Goal: Complete application form

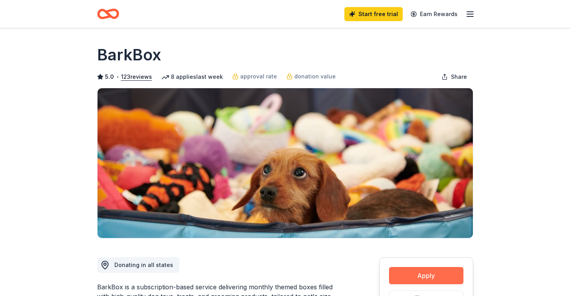
click at [429, 274] on button "Apply" at bounding box center [426, 275] width 74 height 17
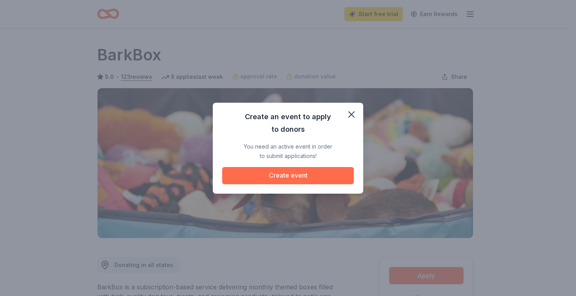
click at [282, 174] on button "Create event" at bounding box center [288, 175] width 132 height 17
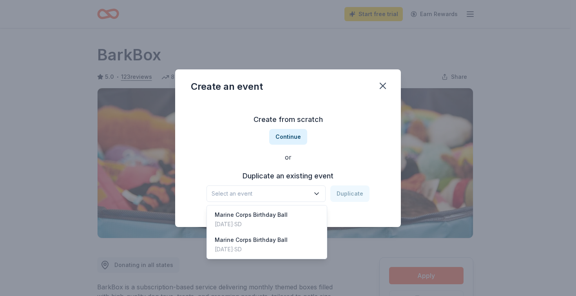
click at [321, 193] on icon "button" at bounding box center [317, 194] width 8 height 8
click at [295, 138] on div "Create from scratch Continue or Duplicate an existing event Select an event Dup…" at bounding box center [288, 158] width 194 height 114
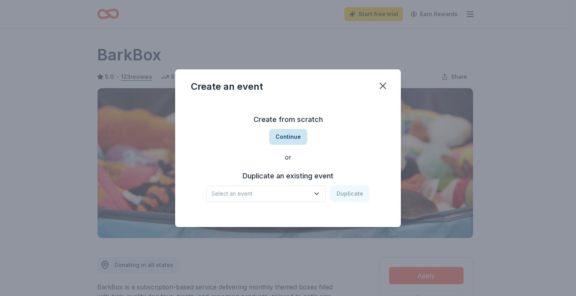
click at [281, 137] on button "Continue" at bounding box center [288, 137] width 38 height 16
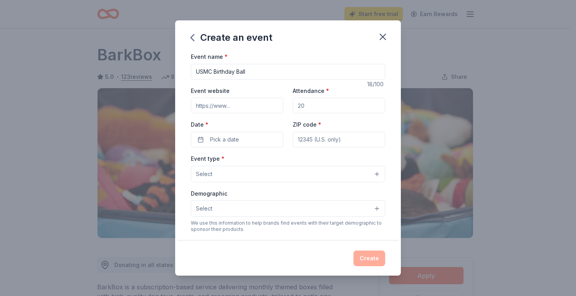
click at [213, 71] on input "USMC Birthday Ball" at bounding box center [288, 72] width 194 height 16
type input "USMC 250th Birthday Ball"
click at [229, 109] on input "Event website" at bounding box center [237, 106] width 92 height 16
click at [232, 107] on input "Event website" at bounding box center [237, 106] width 92 height 16
click at [230, 105] on input "Event website" at bounding box center [237, 106] width 92 height 16
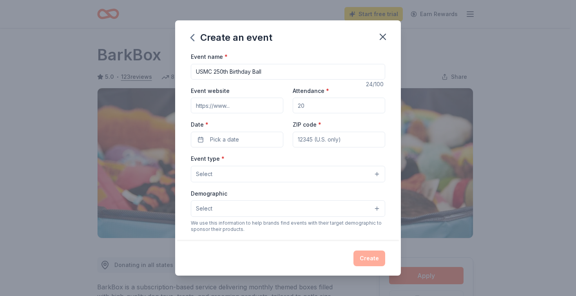
click at [234, 106] on input "Event website" at bounding box center [237, 106] width 92 height 16
click at [228, 105] on input "Event website" at bounding box center [237, 106] width 92 height 16
click at [214, 136] on div "Date * Pick a date" at bounding box center [237, 134] width 92 height 28
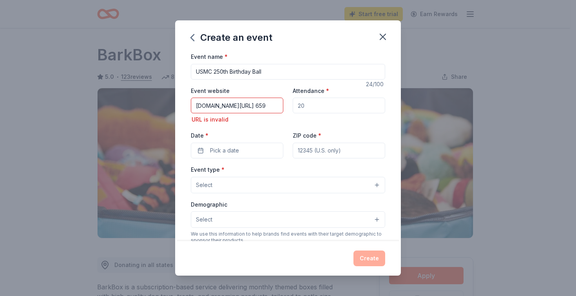
click at [274, 108] on input "[DOMAIN_NAME][URL] 659" at bounding box center [237, 106] width 92 height 16
click at [276, 109] on input "[DOMAIN_NAME][URL] 659" at bounding box center [237, 106] width 92 height 16
type input "[DOMAIN_NAME][URL]"
click at [234, 146] on button "Pick a date" at bounding box center [237, 151] width 92 height 16
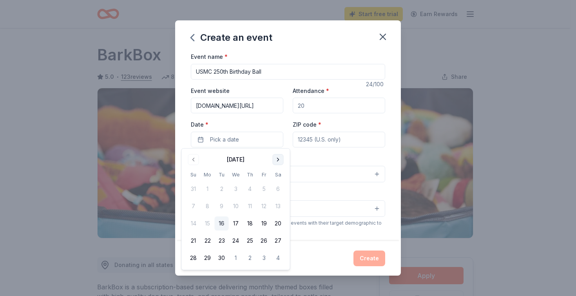
click at [283, 158] on button "Go to next month" at bounding box center [278, 159] width 11 height 11
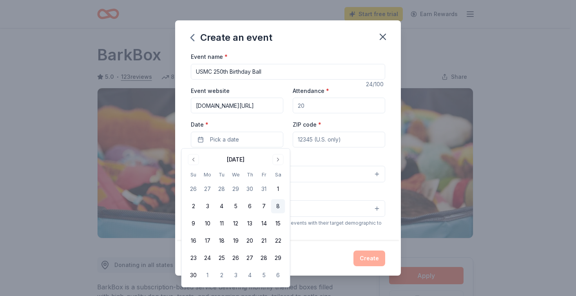
click at [278, 209] on button "8" at bounding box center [278, 206] width 14 height 14
click at [280, 207] on button "8" at bounding box center [278, 206] width 14 height 14
click at [279, 208] on button "8" at bounding box center [278, 206] width 14 height 14
click at [336, 246] on div "Create" at bounding box center [288, 258] width 226 height 34
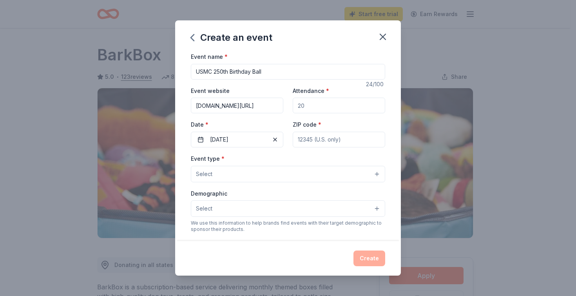
click at [308, 109] on input "Attendance *" at bounding box center [339, 106] width 92 height 16
type input "250"
type input "57104"
click at [375, 173] on button "Select" at bounding box center [288, 174] width 194 height 16
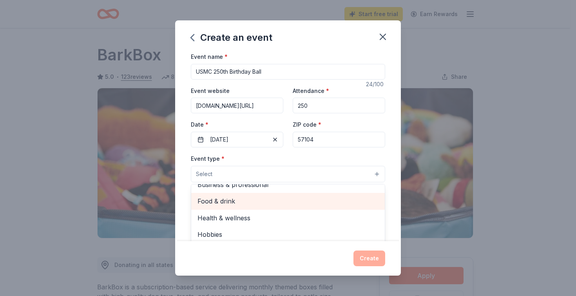
scroll to position [25, 0]
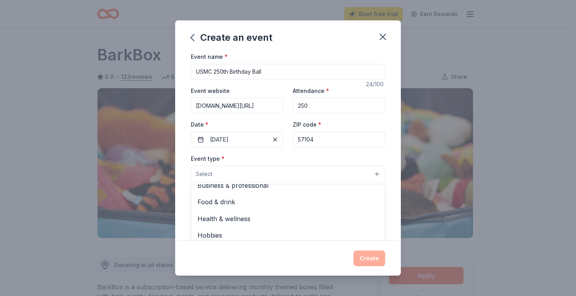
drag, startPoint x: 310, startPoint y: 33, endPoint x: 310, endPoint y: 11, distance: 22.3
click at [310, 11] on div "Create an event Event name * USMC 250th Birthday Ball 24 /100 Event website [DO…" at bounding box center [288, 148] width 576 height 296
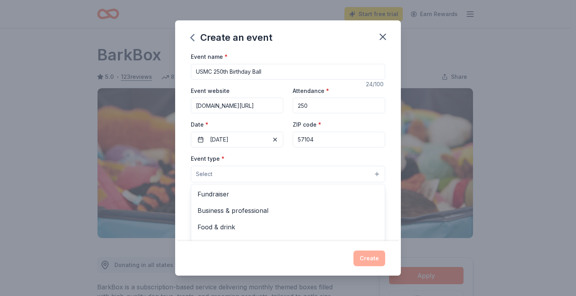
click at [371, 172] on button "Select" at bounding box center [288, 174] width 194 height 16
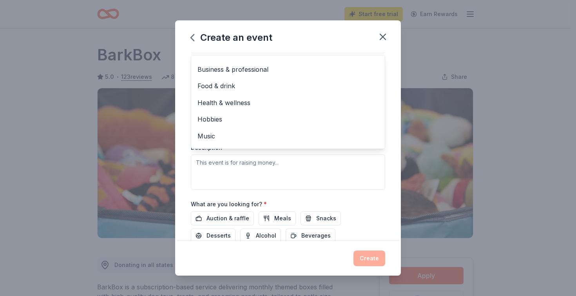
scroll to position [0, 0]
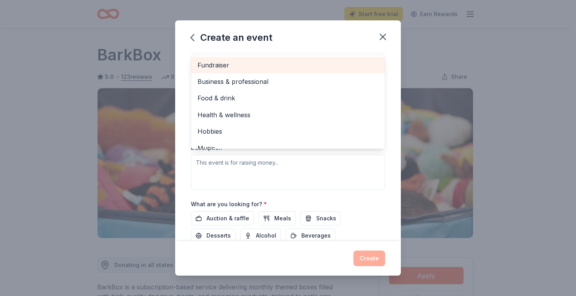
click at [248, 64] on span "Fundraiser" at bounding box center [287, 65] width 181 height 10
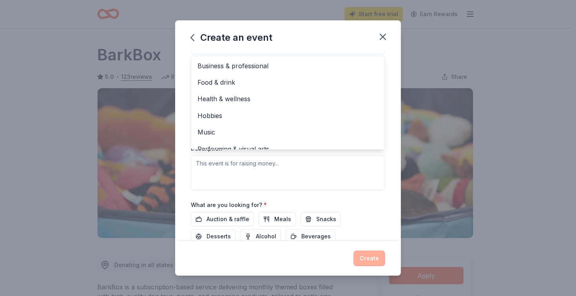
click at [392, 119] on div "Event name * USMC 250th Birthday Ball 24 /100 Event website [DOMAIN_NAME][URL] …" at bounding box center [288, 146] width 226 height 189
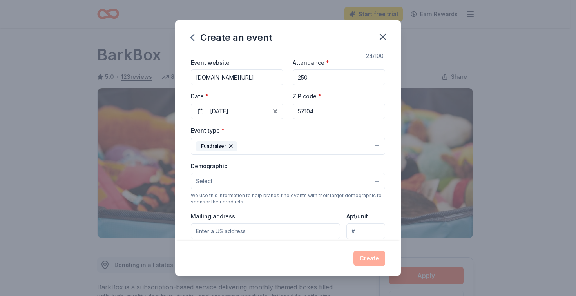
scroll to position [25, 0]
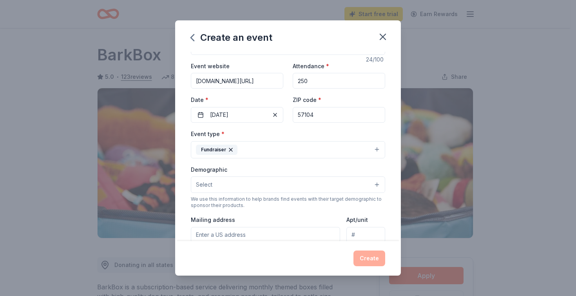
click at [370, 182] on button "Select" at bounding box center [288, 184] width 194 height 16
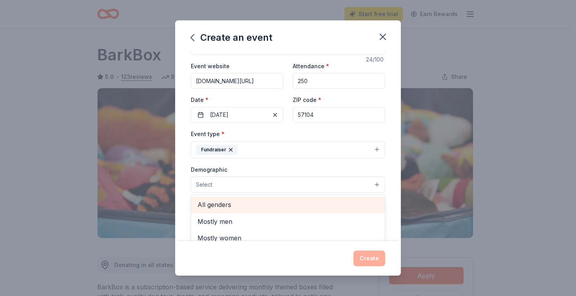
click at [297, 203] on span "All genders" at bounding box center [287, 204] width 181 height 10
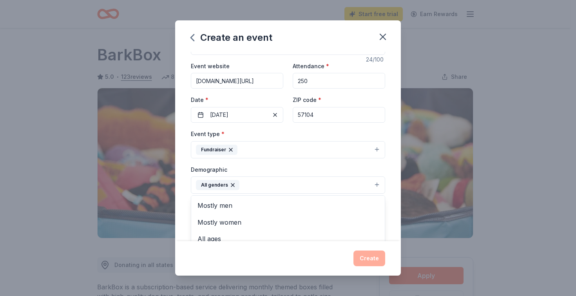
click at [391, 205] on div "Event name * USMC 250th Birthday Ball 24 /100 Event website [DOMAIN_NAME][URL] …" at bounding box center [288, 146] width 226 height 189
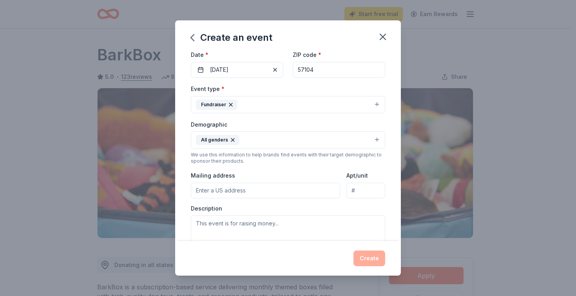
scroll to position [89, 0]
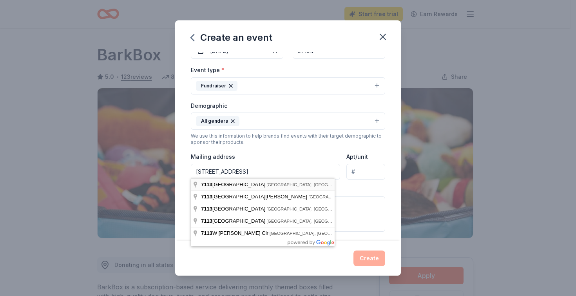
type input "[STREET_ADDRESS]"
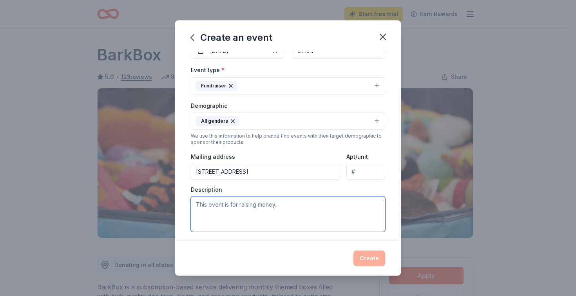
click at [262, 210] on textarea at bounding box center [288, 213] width 194 height 35
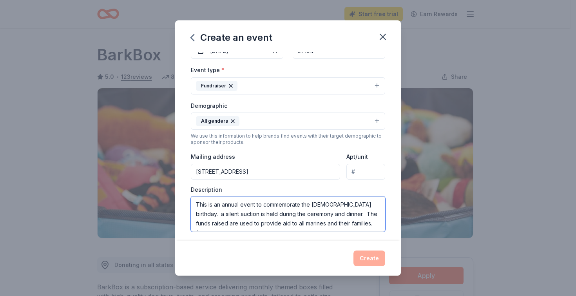
scroll to position [5, 0]
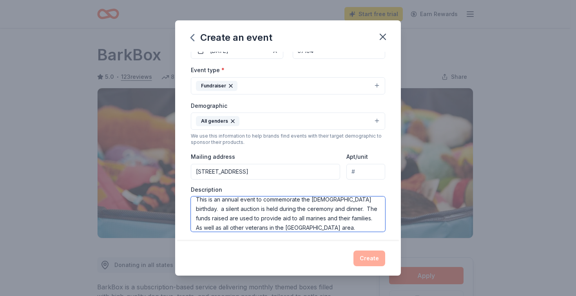
type textarea "This is an annual event to commemorate the [DEMOGRAPHIC_DATA] birthday. a silen…"
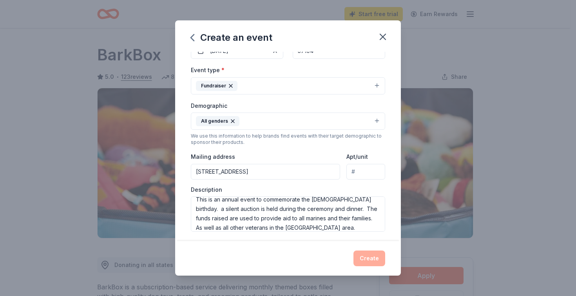
click at [375, 257] on div "Create" at bounding box center [288, 258] width 194 height 16
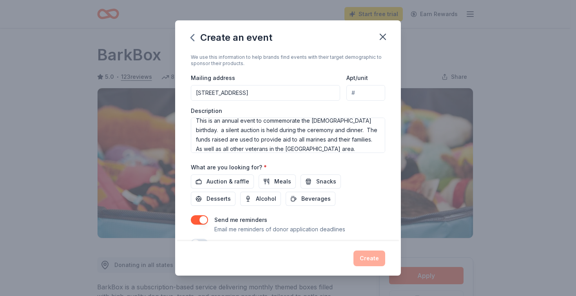
scroll to position [176, 0]
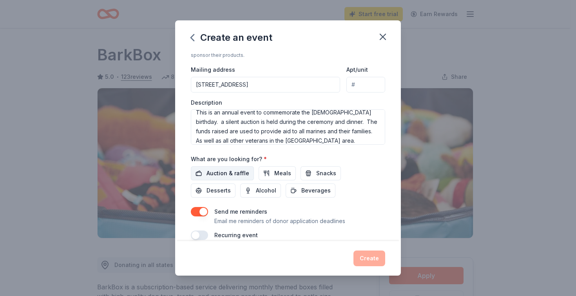
click at [231, 171] on span "Auction & raffle" at bounding box center [228, 172] width 43 height 9
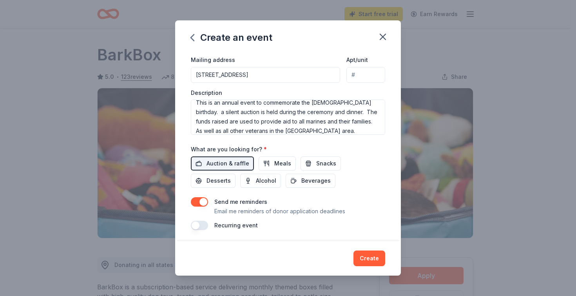
scroll to position [185, 0]
click at [204, 201] on button "button" at bounding box center [199, 201] width 17 height 9
click at [196, 226] on button "button" at bounding box center [199, 225] width 17 height 9
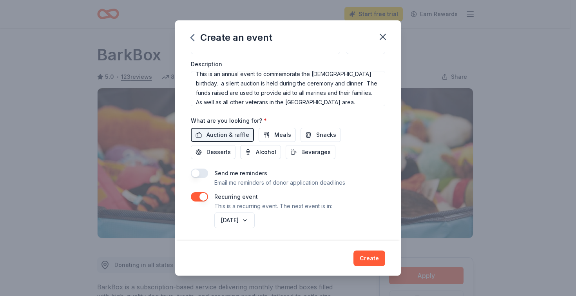
scroll to position [213, 0]
click at [370, 261] on button "Create" at bounding box center [369, 258] width 32 height 16
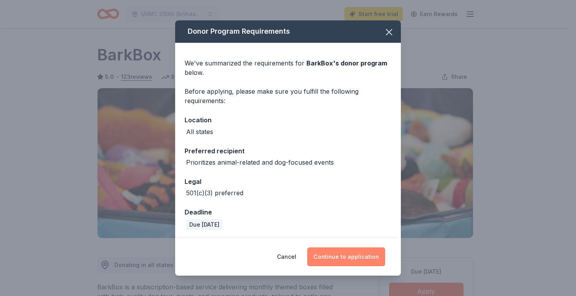
click at [362, 256] on button "Continue to application" at bounding box center [346, 256] width 78 height 19
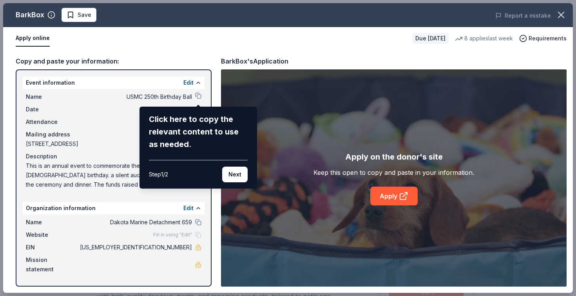
click at [198, 96] on div "BarkBox Save Report a mistake Apply online Due [DATE] 8 applies last week Requi…" at bounding box center [288, 148] width 570 height 290
click at [199, 98] on div "BarkBox Save Report a mistake Apply online Due [DATE] 8 applies last week Requi…" at bounding box center [288, 148] width 570 height 290
click at [197, 93] on div "BarkBox Save Report a mistake Apply online Due [DATE] 8 applies last week Requi…" at bounding box center [288, 148] width 570 height 290
click at [241, 170] on button "Next" at bounding box center [234, 175] width 25 height 16
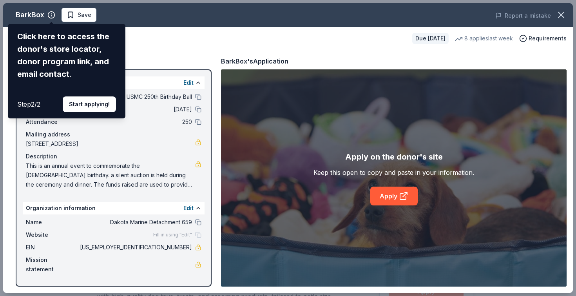
click at [200, 207] on div "BarkBox Click here to access the donor's store locator, donor program link, and…" at bounding box center [288, 148] width 570 height 290
click at [197, 207] on div "BarkBox Click here to access the donor's store locator, donor program link, and…" at bounding box center [288, 148] width 570 height 290
click at [174, 237] on div "BarkBox Click here to access the donor's store locator, donor program link, and…" at bounding box center [288, 148] width 570 height 290
click at [196, 83] on div "BarkBox Click here to access the donor's store locator, donor program link, and…" at bounding box center [288, 148] width 570 height 290
click at [186, 82] on div "BarkBox Click here to access the donor's store locator, donor program link, and…" at bounding box center [288, 148] width 570 height 290
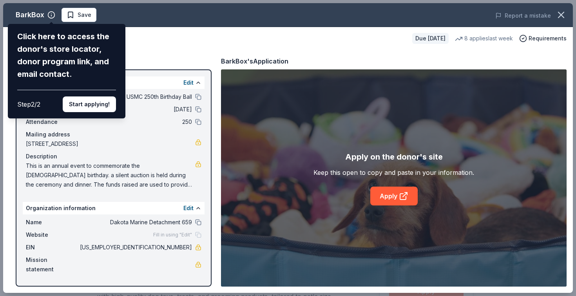
click at [153, 234] on div "BarkBox Click here to access the donor's store locator, donor program link, and…" at bounding box center [288, 148] width 570 height 290
click at [105, 96] on button "Start applying!" at bounding box center [89, 104] width 53 height 16
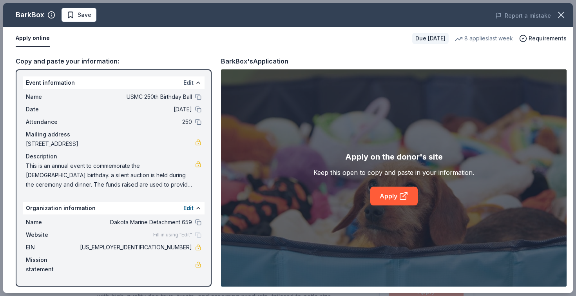
click at [188, 83] on button "Edit" at bounding box center [188, 82] width 10 height 9
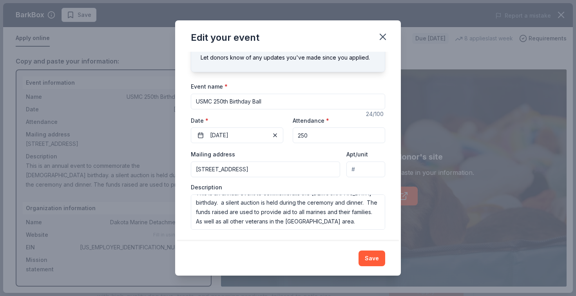
scroll to position [9, 0]
click at [385, 34] on icon "button" at bounding box center [382, 36] width 11 height 11
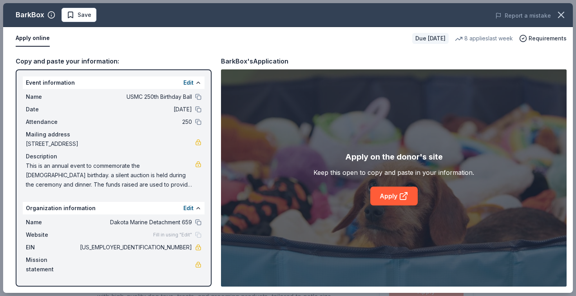
click at [166, 236] on span "Fill in using "Edit"" at bounding box center [172, 235] width 39 height 6
click at [197, 235] on div "Fill in using "Edit"" at bounding box center [177, 235] width 48 height 6
click at [181, 236] on span "Fill in using "Edit"" at bounding box center [172, 235] width 39 height 6
click at [198, 83] on button at bounding box center [198, 83] width 6 height 6
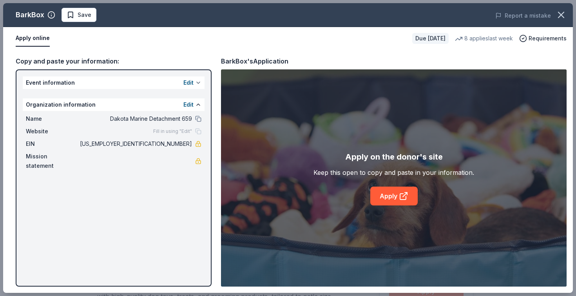
click at [198, 83] on button at bounding box center [198, 83] width 6 height 6
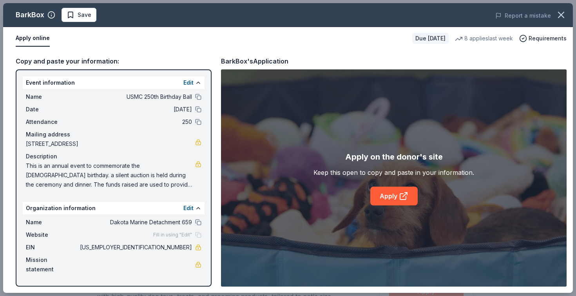
click at [159, 236] on span "Fill in using "Edit"" at bounding box center [172, 235] width 39 height 6
click at [187, 82] on button "Edit" at bounding box center [188, 82] width 10 height 9
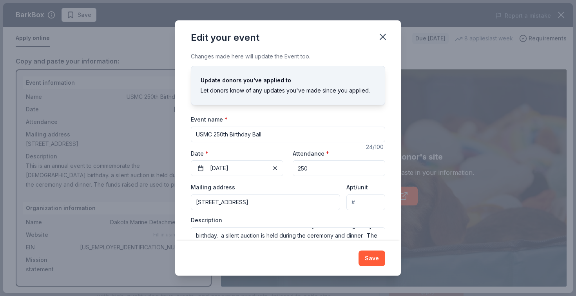
scroll to position [33, 0]
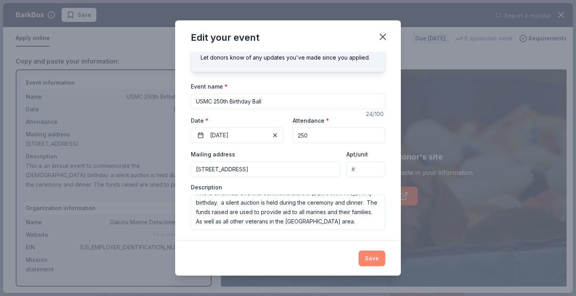
click at [372, 258] on button "Save" at bounding box center [372, 258] width 27 height 16
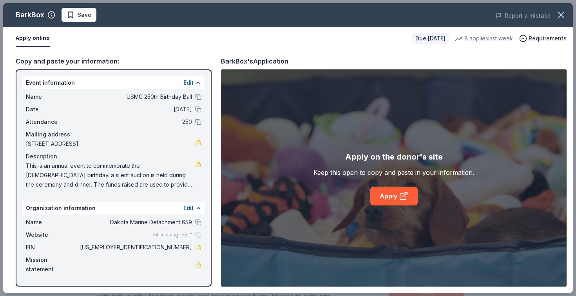
click at [196, 234] on div "Fill in using "Edit"" at bounding box center [177, 235] width 48 height 6
click at [197, 83] on button at bounding box center [198, 83] width 6 height 6
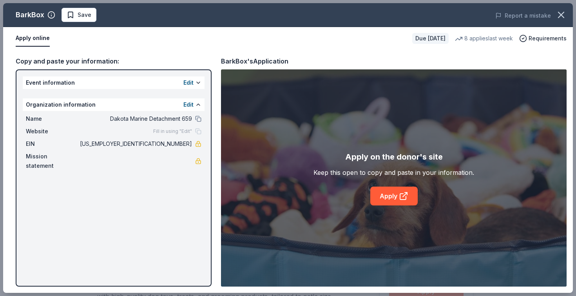
click at [185, 132] on span "Fill in using "Edit"" at bounding box center [172, 131] width 39 height 6
click at [189, 80] on button "Edit" at bounding box center [188, 82] width 10 height 9
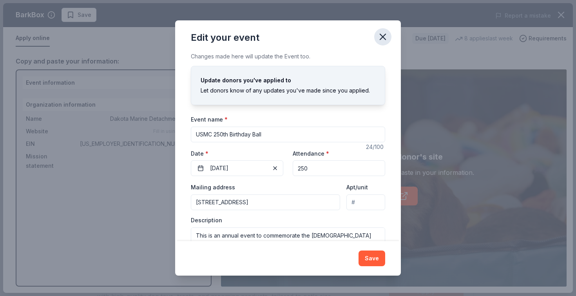
click at [383, 33] on icon "button" at bounding box center [382, 36] width 11 height 11
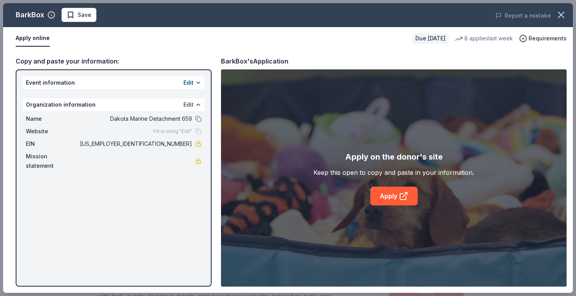
click at [192, 106] on button "Edit" at bounding box center [188, 104] width 10 height 9
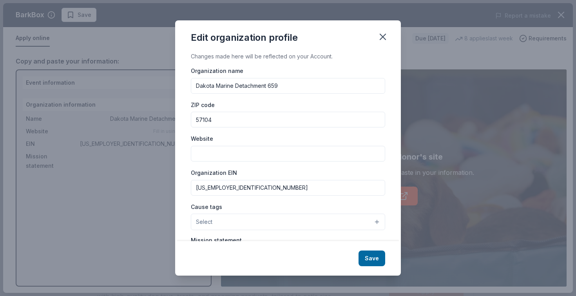
click at [204, 153] on input "Website" at bounding box center [288, 154] width 194 height 16
type input "[DOMAIN_NAME][URL]"
click at [217, 220] on button "Select" at bounding box center [288, 222] width 194 height 16
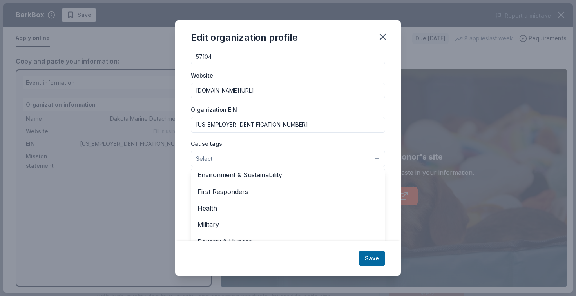
scroll to position [96, 0]
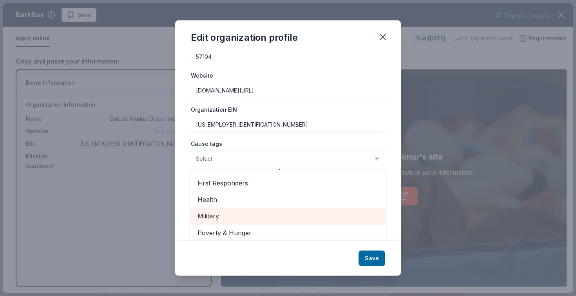
click at [217, 215] on span "Military" at bounding box center [287, 216] width 181 height 10
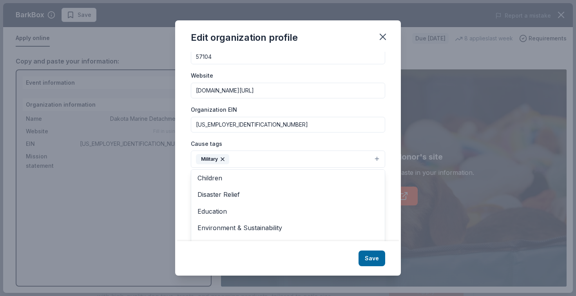
scroll to position [15, 0]
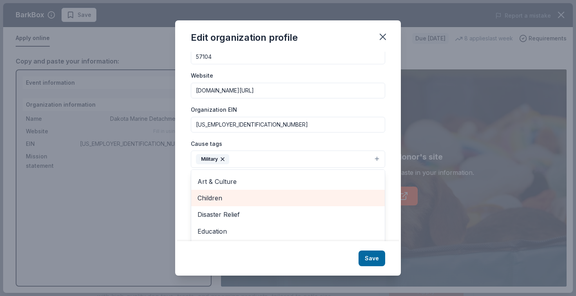
click at [216, 202] on div "Children" at bounding box center [288, 198] width 194 height 16
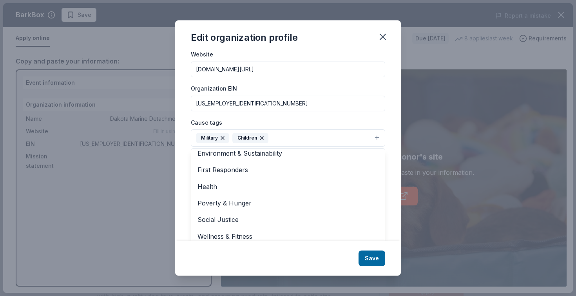
scroll to position [74, 0]
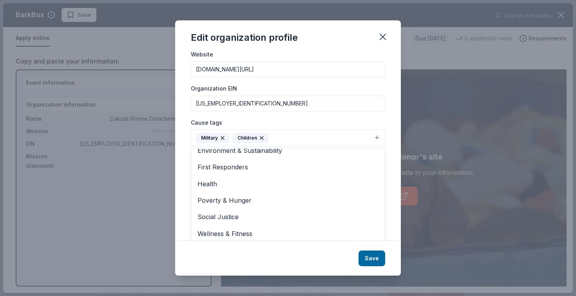
click at [370, 260] on div "Edit organization profile Changes made here will be reflected on your Account. …" at bounding box center [288, 147] width 226 height 255
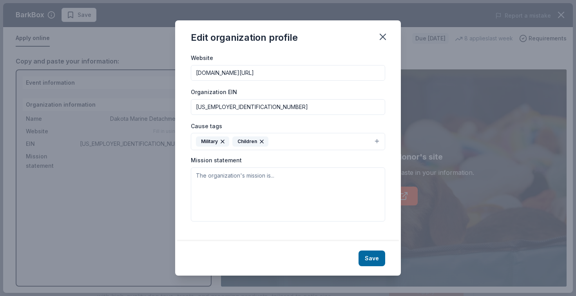
scroll to position [72, 0]
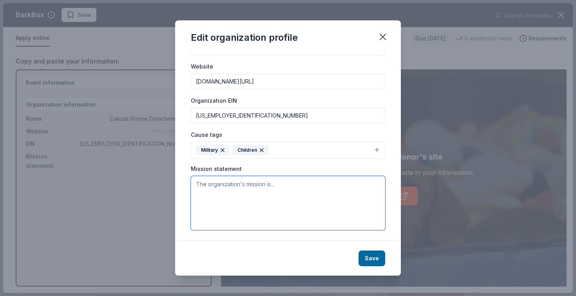
click at [225, 199] on textarea at bounding box center [288, 203] width 194 height 54
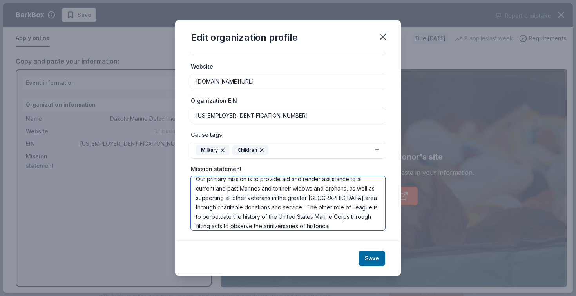
scroll to position [14, 0]
type textarea "Our primary mission is to provide aid and render assistance to all current and …"
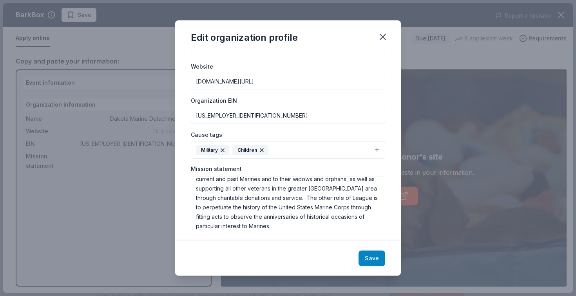
click at [376, 258] on button "Save" at bounding box center [372, 258] width 27 height 16
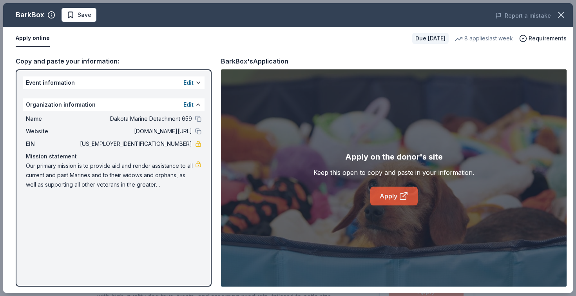
click at [383, 202] on link "Apply" at bounding box center [393, 196] width 47 height 19
click at [26, 38] on button "Apply online" at bounding box center [33, 38] width 34 height 16
click at [383, 207] on div "Apply on the donor's site Keep this open to copy and paste in your information.…" at bounding box center [394, 177] width 346 height 217
click at [380, 201] on link "Apply" at bounding box center [393, 196] width 47 height 19
click at [199, 84] on button at bounding box center [198, 83] width 6 height 6
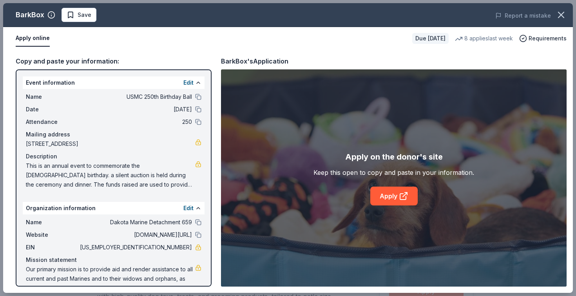
click at [28, 167] on span "This is an annual event to commemorate the [DEMOGRAPHIC_DATA] birthday. a silen…" at bounding box center [110, 175] width 169 height 28
drag, startPoint x: 28, startPoint y: 165, endPoint x: 31, endPoint y: 178, distance: 12.8
click at [33, 178] on span "This is an annual event to commemorate the [DEMOGRAPHIC_DATA] birthday. a silen…" at bounding box center [110, 175] width 169 height 28
click at [26, 165] on span "This is an annual event to commemorate the [DEMOGRAPHIC_DATA] birthday. a silen…" at bounding box center [110, 175] width 169 height 28
click at [33, 167] on span "This is an annual event to commemorate the [DEMOGRAPHIC_DATA] birthday. a silen…" at bounding box center [110, 175] width 169 height 28
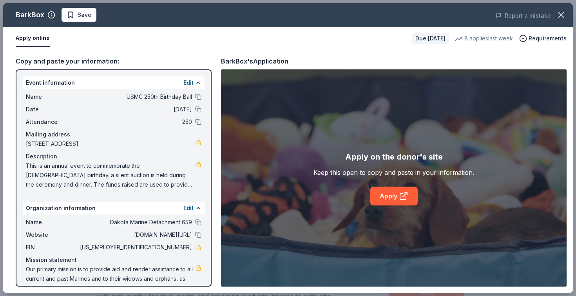
click at [27, 166] on span "This is an annual event to commemorate the [DEMOGRAPHIC_DATA] birthday. a silen…" at bounding box center [110, 175] width 169 height 28
drag, startPoint x: 27, startPoint y: 166, endPoint x: 79, endPoint y: 188, distance: 56.5
click at [79, 188] on span "This is an annual event to commemorate the [DEMOGRAPHIC_DATA] birthday. a silen…" at bounding box center [110, 175] width 169 height 28
